Goal: Go to known website: Access a specific website the user already knows

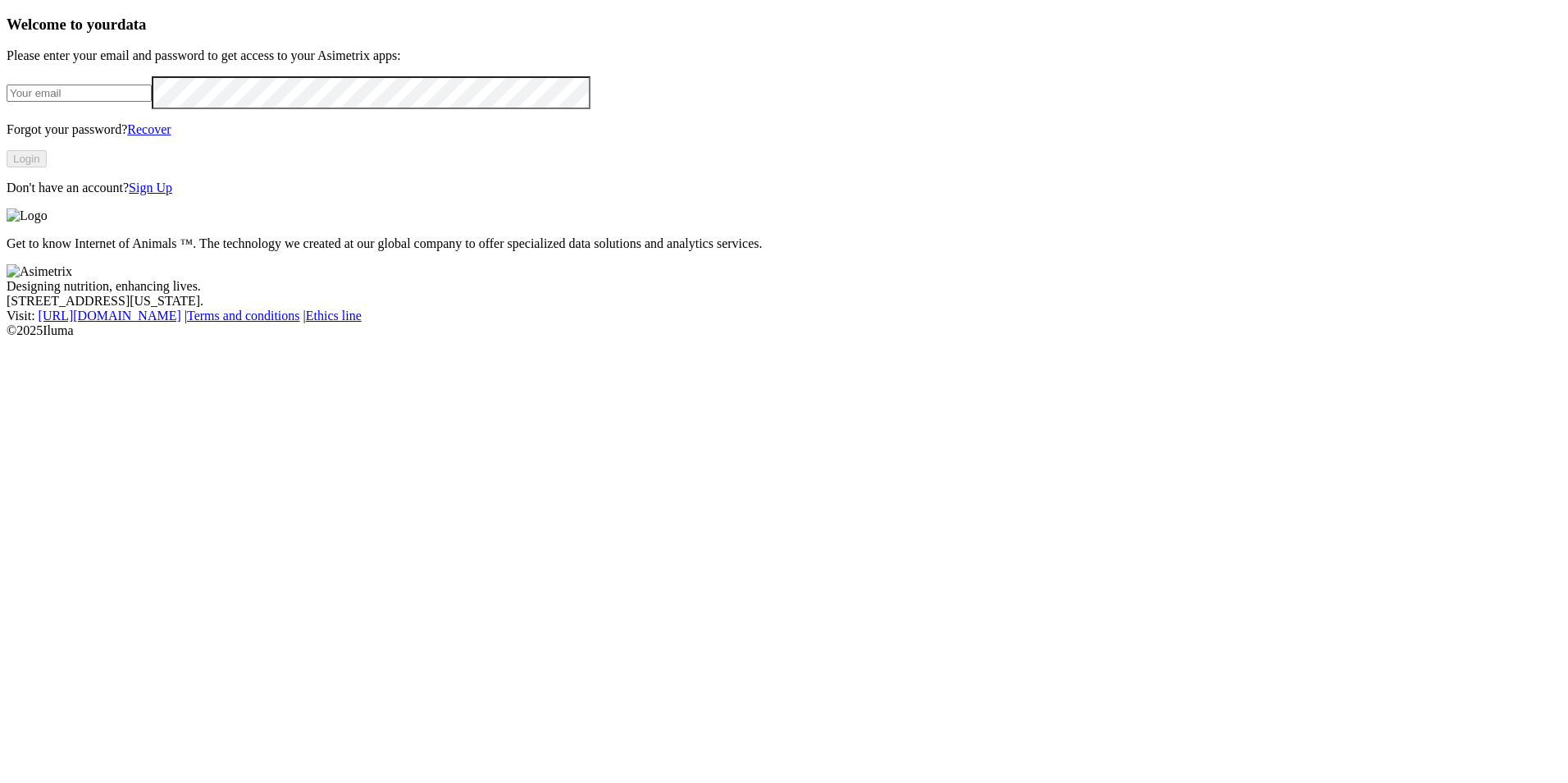
type input "[EMAIL_ADDRESS][DOMAIN_NAME]"
click at [47, 168] on button "Login" at bounding box center [26, 159] width 40 height 18
